Goal: Task Accomplishment & Management: Manage account settings

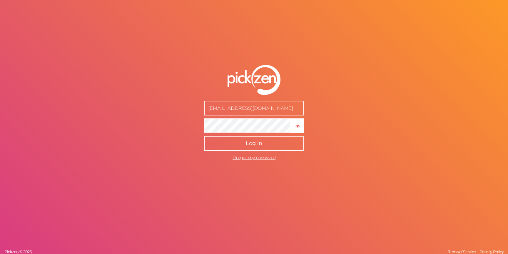
click at [232, 145] on button "Log in" at bounding box center [254, 143] width 100 height 15
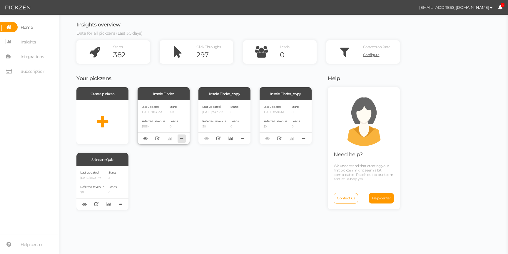
click at [183, 137] on icon at bounding box center [182, 138] width 8 height 9
click at [195, 158] on div "Create pickzen Insole Finder Last updated [DATE] 9:03 PM Referred revenue $182K…" at bounding box center [198, 148] width 244 height 123
click at [165, 91] on div "Insole Finder" at bounding box center [164, 93] width 52 height 13
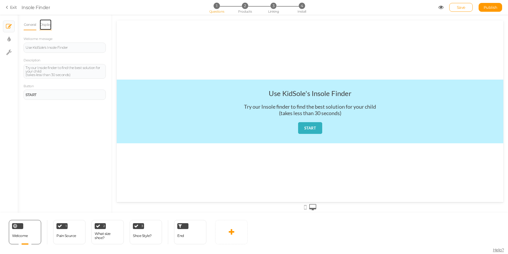
click at [52, 24] on link "Display" at bounding box center [45, 24] width 13 height 11
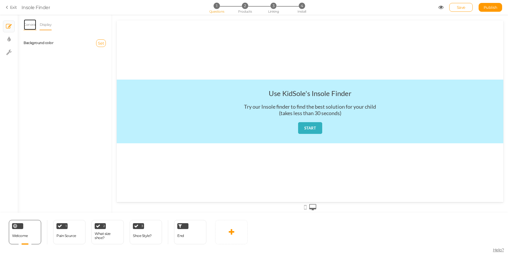
click at [31, 26] on link "General" at bounding box center [30, 24] width 13 height 11
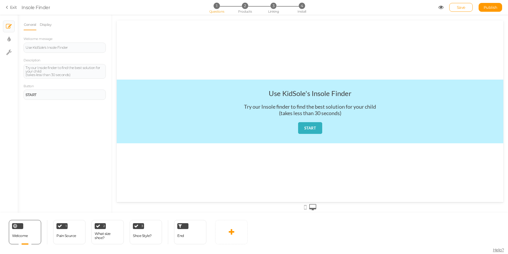
click at [12, 9] on link "Exit" at bounding box center [11, 7] width 11 height 6
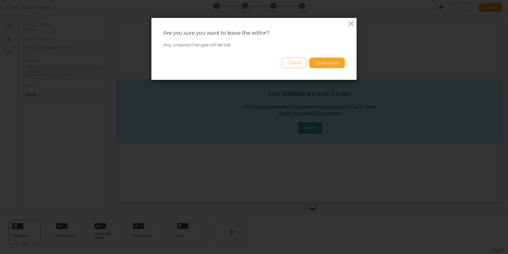
click at [327, 65] on button "Leave editor" at bounding box center [327, 63] width 36 height 11
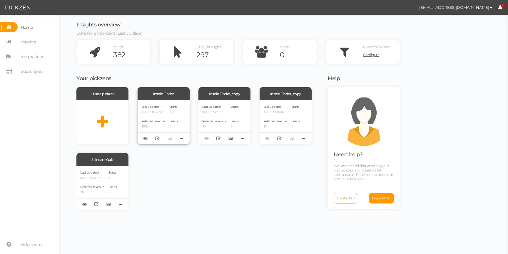
click at [167, 93] on div "Insole Finder" at bounding box center [164, 93] width 52 height 13
click at [43, 52] on span "Integrations" at bounding box center [32, 56] width 23 height 9
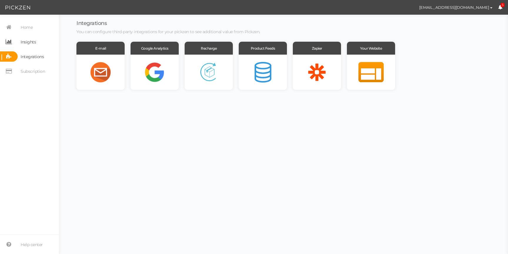
click at [34, 44] on span "Insights" at bounding box center [28, 41] width 15 height 9
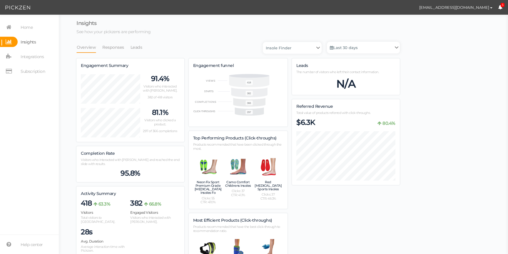
scroll to position [522, 324]
click at [27, 59] on span "Integrations" at bounding box center [32, 56] width 23 height 9
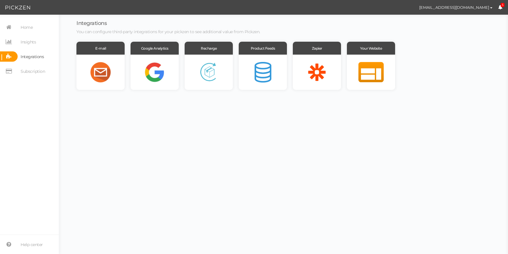
click at [151, 34] on span "You can configure third-party integrations for your pickzen to see additional v…" at bounding box center [168, 31] width 184 height 5
click at [328, 65] on div at bounding box center [317, 72] width 48 height 35
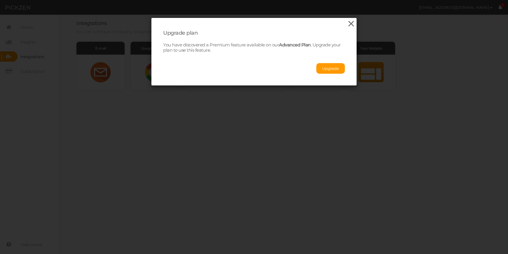
click at [350, 24] on icon at bounding box center [351, 23] width 9 height 9
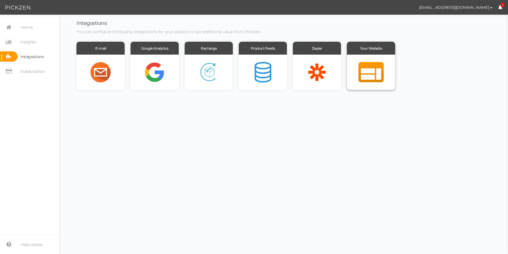
click at [374, 68] on div at bounding box center [371, 72] width 48 height 35
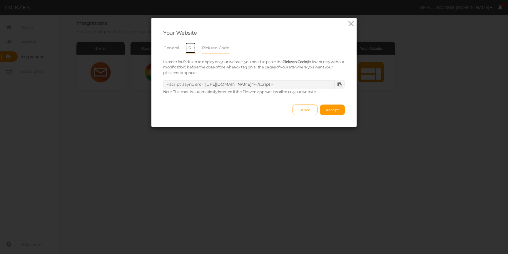
click at [191, 47] on link "URLs" at bounding box center [190, 47] width 11 height 11
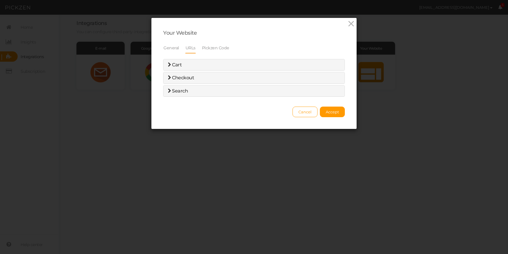
click at [168, 68] on div "Cart" at bounding box center [254, 64] width 181 height 11
click at [168, 66] on icon at bounding box center [169, 64] width 3 height 5
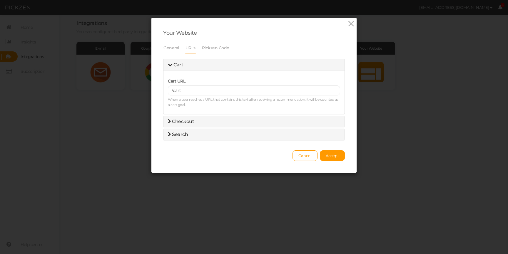
click at [168, 65] on icon at bounding box center [170, 64] width 5 height 5
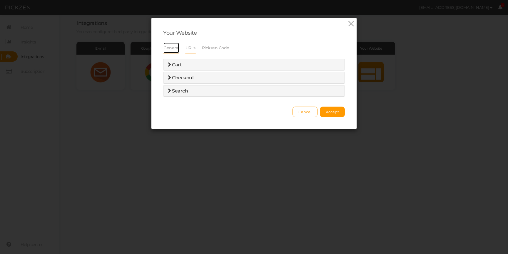
click at [172, 49] on link "General" at bounding box center [171, 47] width 16 height 11
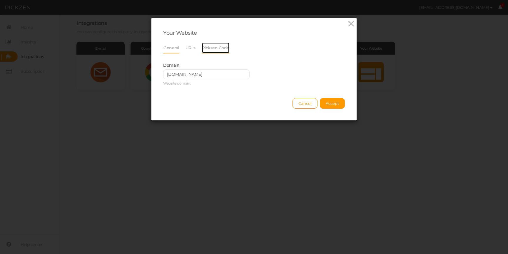
click at [213, 47] on link "Pickzen Code" at bounding box center [216, 47] width 28 height 11
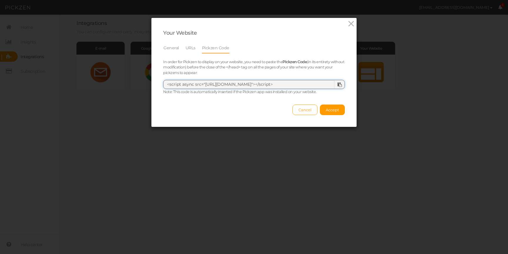
drag, startPoint x: 206, startPoint y: 84, endPoint x: 300, endPoint y: 84, distance: 94.7
click at [300, 84] on textarea "<script async src="[URL][DOMAIN_NAME]"></script>" at bounding box center [254, 84] width 182 height 9
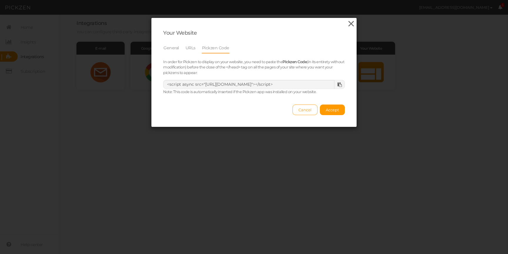
click at [350, 22] on icon at bounding box center [351, 23] width 9 height 9
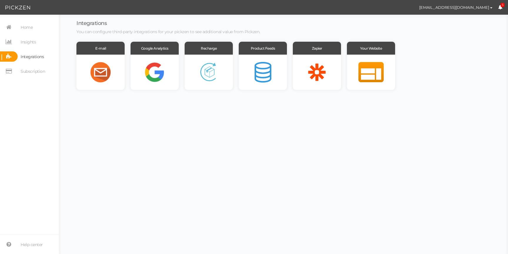
click at [208, 125] on body "[EMAIL_ADDRESS][DOMAIN_NAME] Preferences Help Log out 5 × Close A wider screen …" at bounding box center [254, 127] width 508 height 254
